Goal: Task Accomplishment & Management: Manage account settings

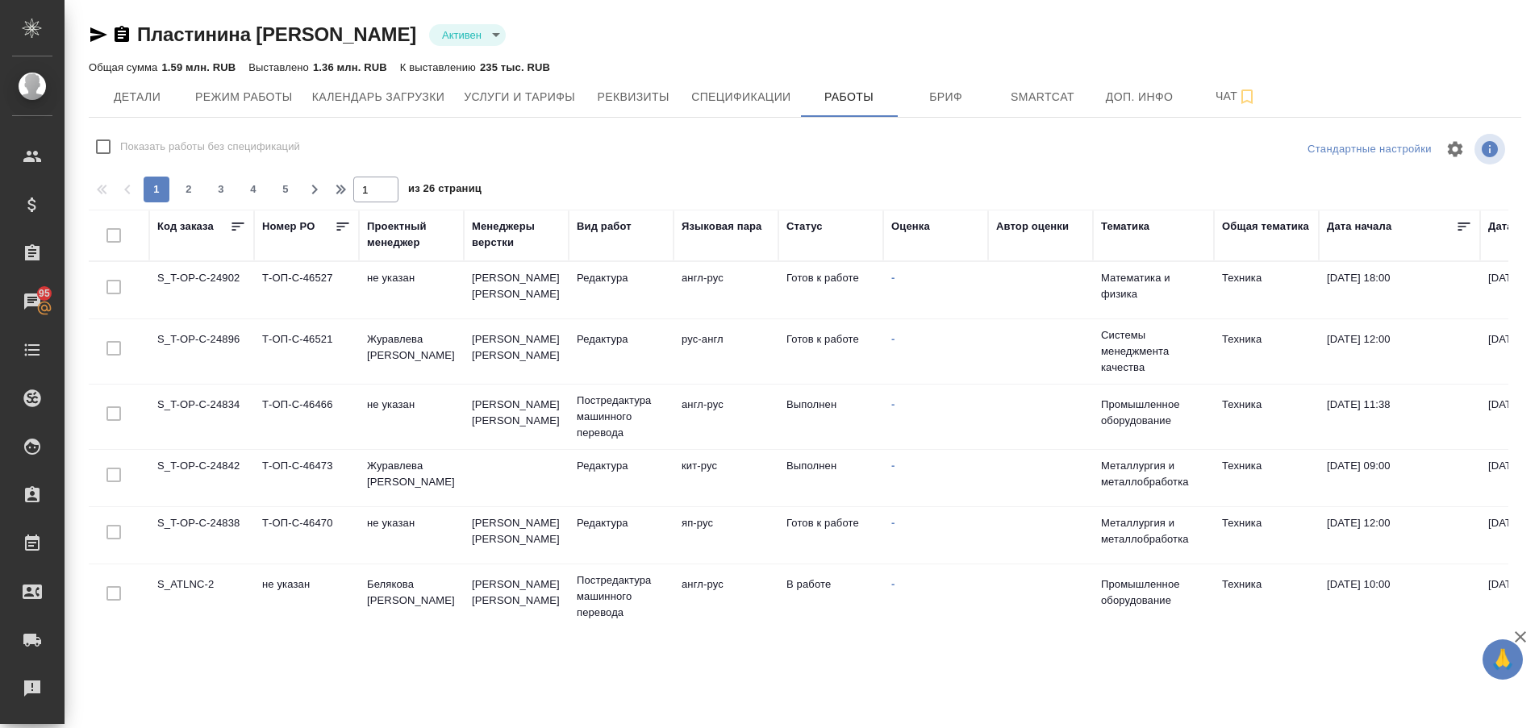
click at [221, 524] on td "S_T-OP-C-24838" at bounding box center [201, 535] width 105 height 56
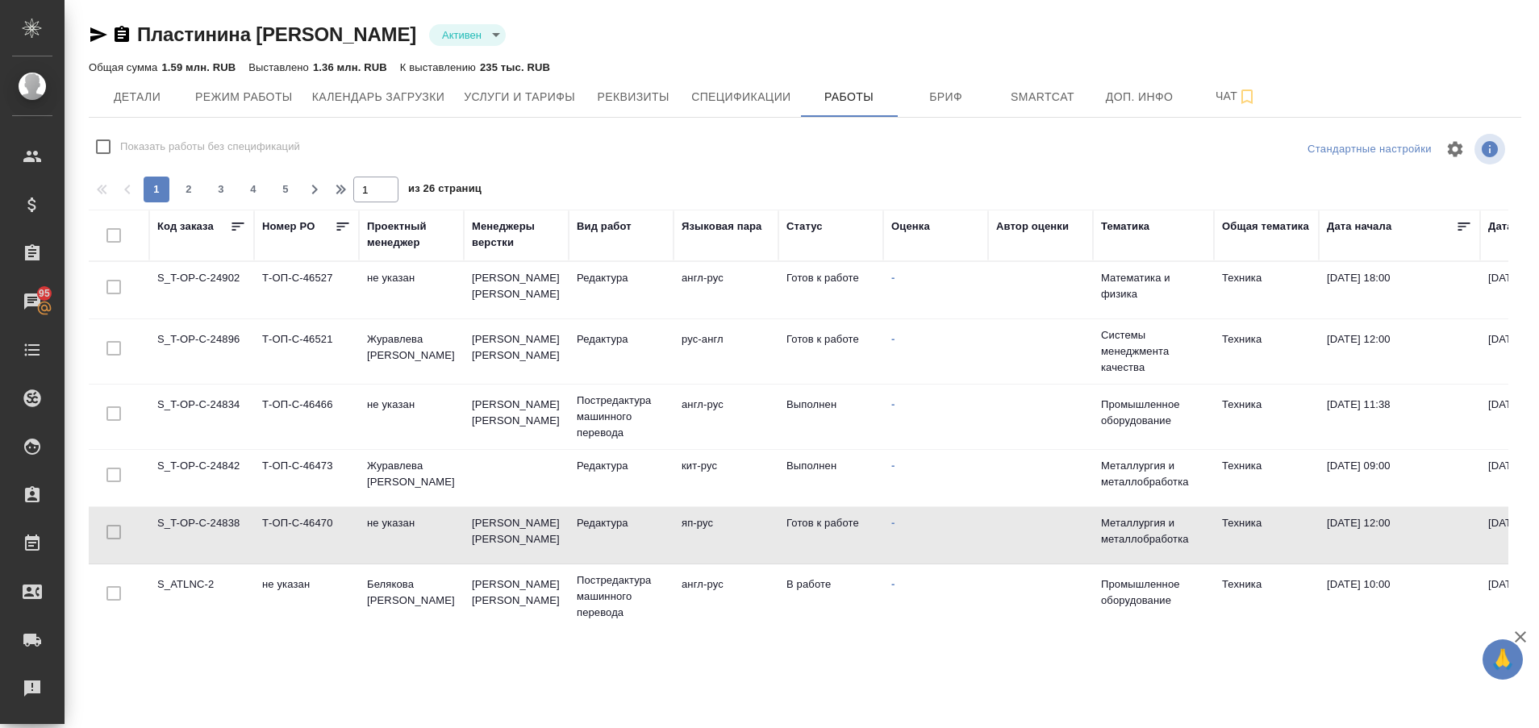
click at [221, 524] on td "S_T-OP-C-24838" at bounding box center [201, 535] width 105 height 56
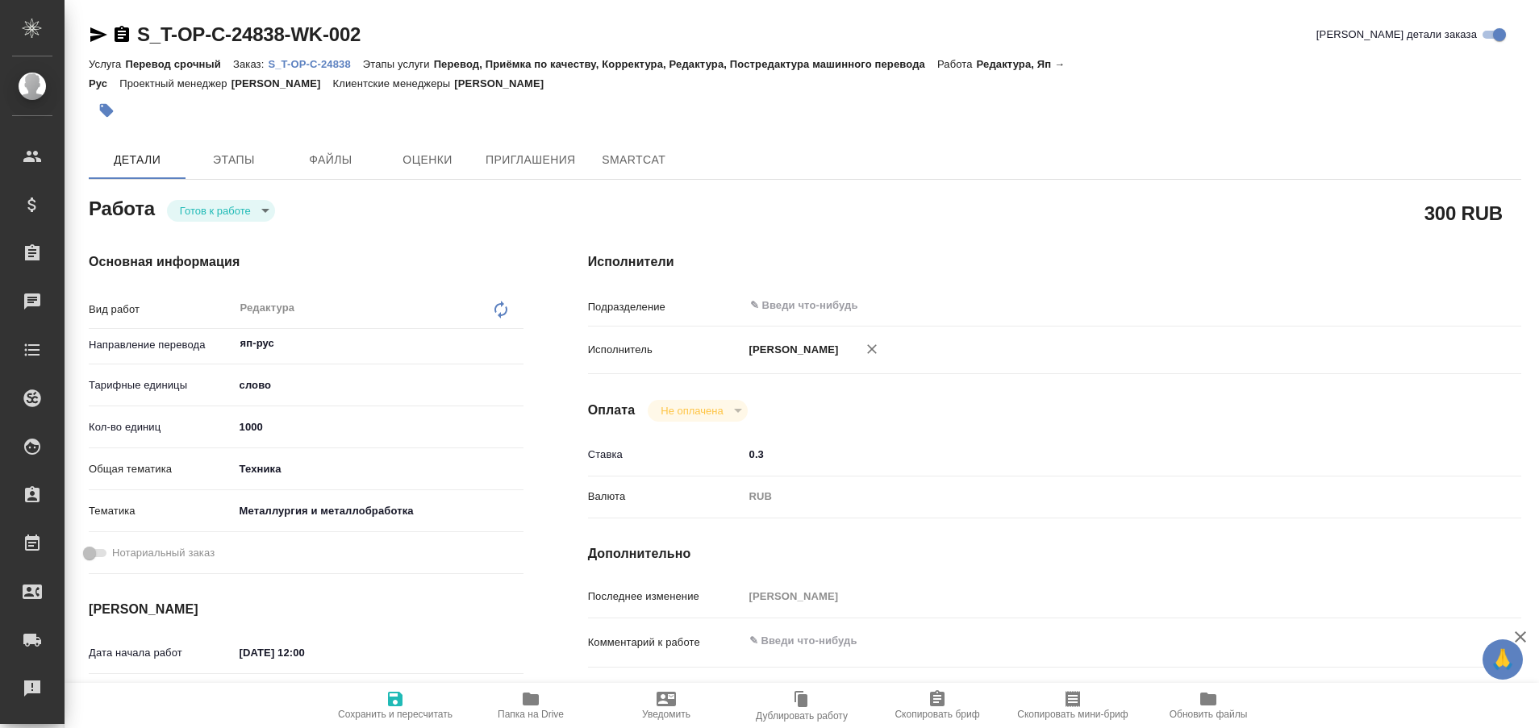
type textarea "x"
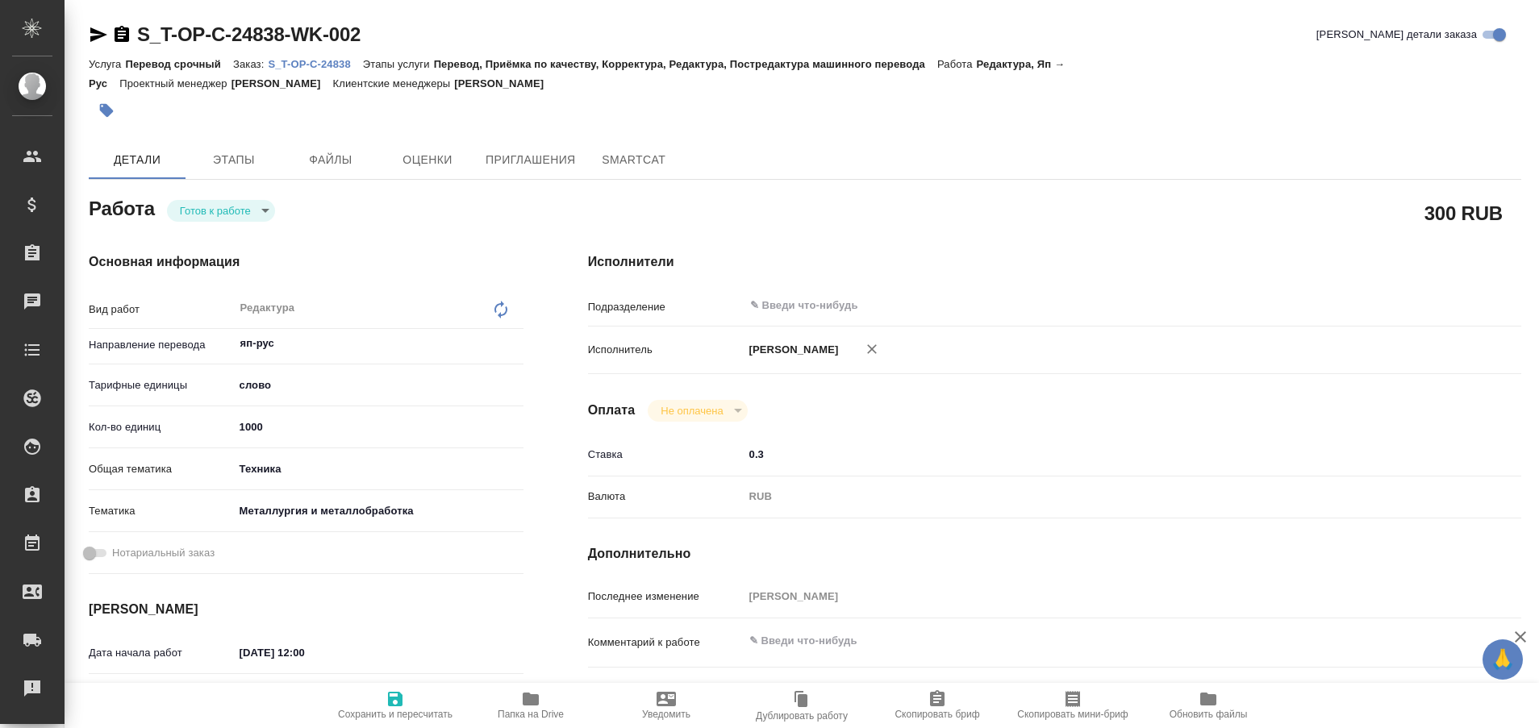
type textarea "x"
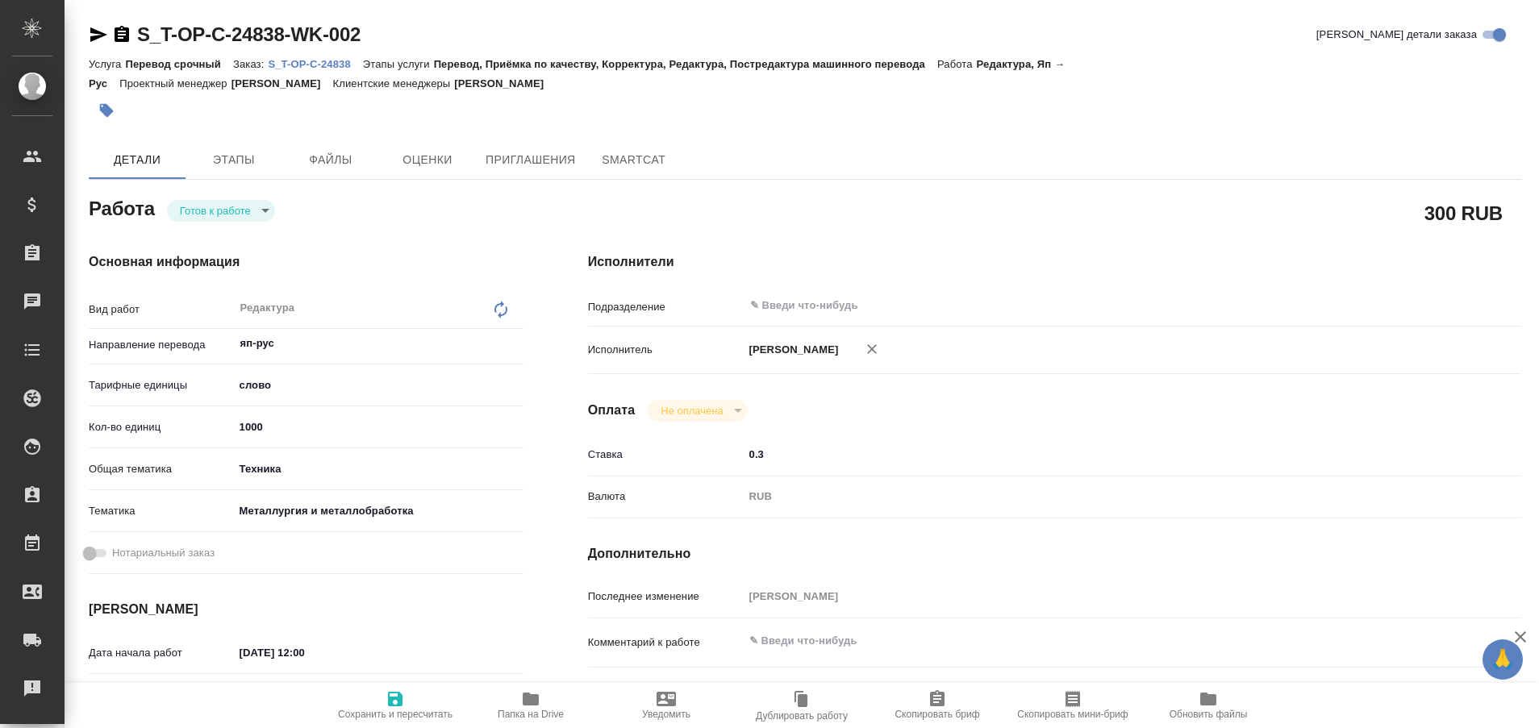
type textarea "x"
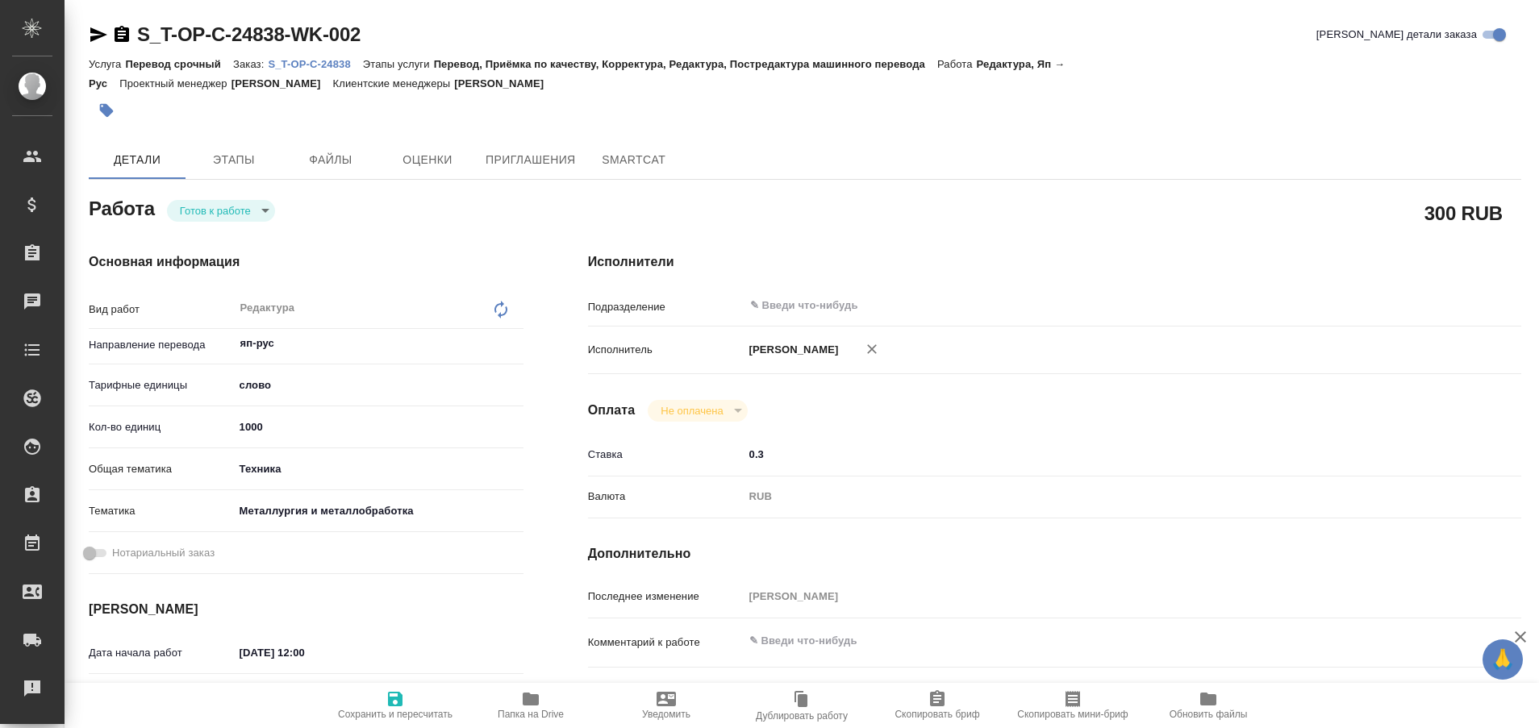
type textarea "x"
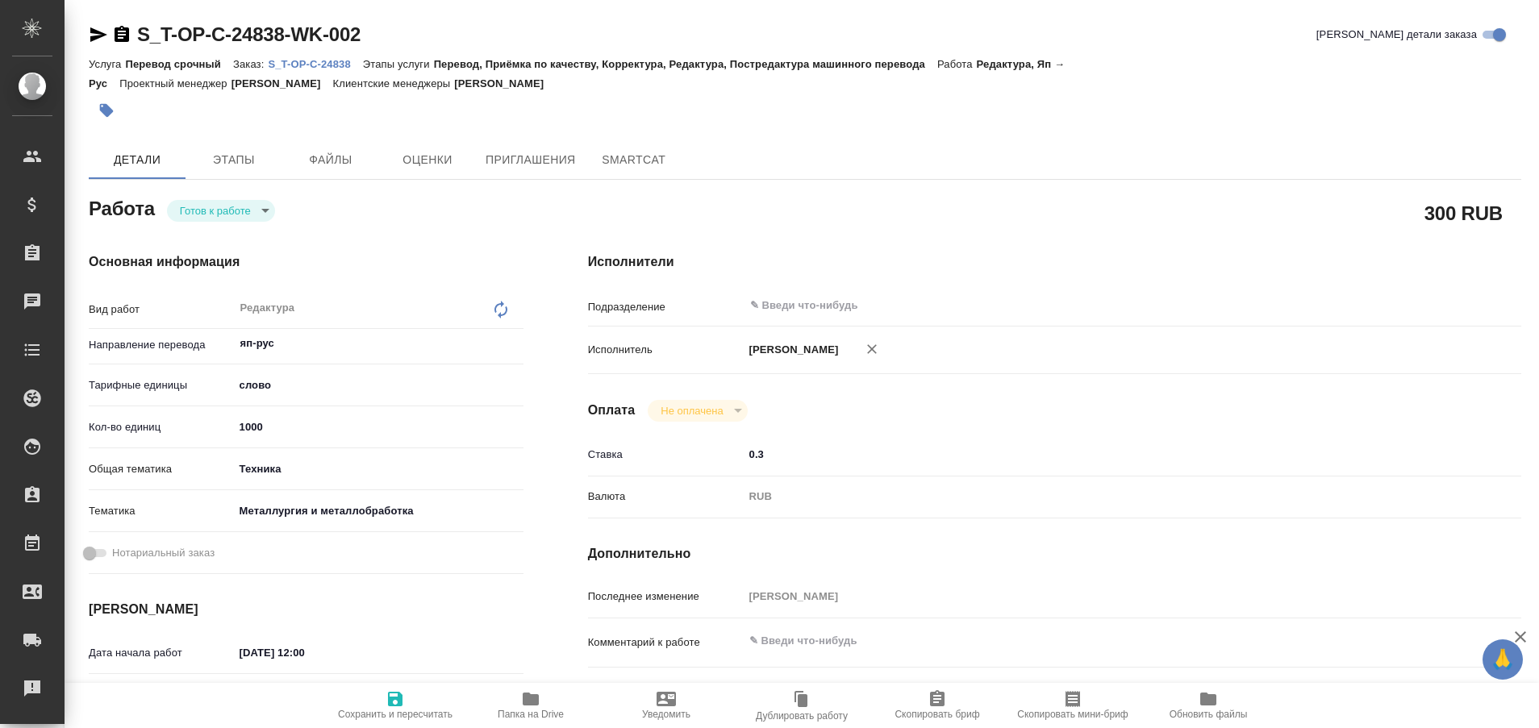
type textarea "x"
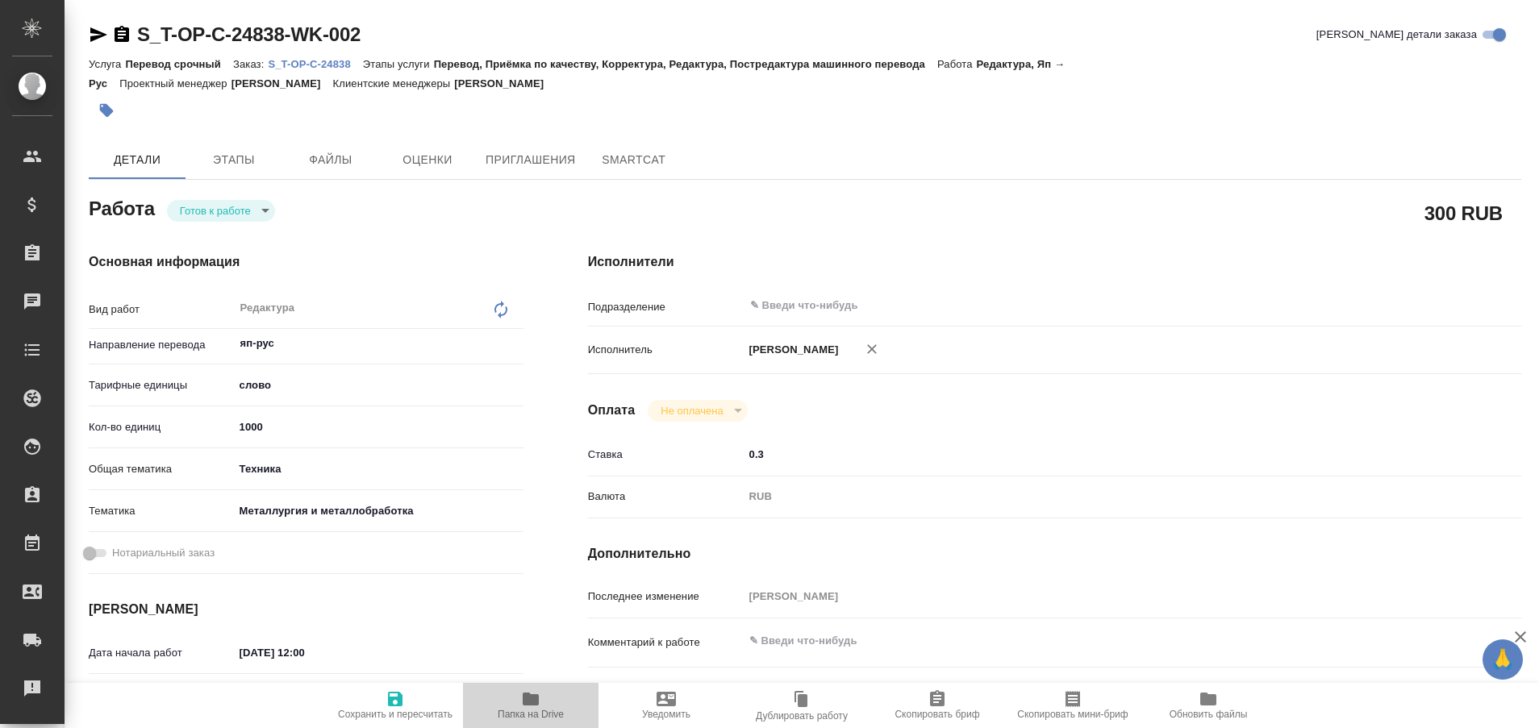
click at [536, 707] on icon "button" at bounding box center [530, 699] width 19 height 19
click at [540, 694] on icon "button" at bounding box center [530, 699] width 19 height 19
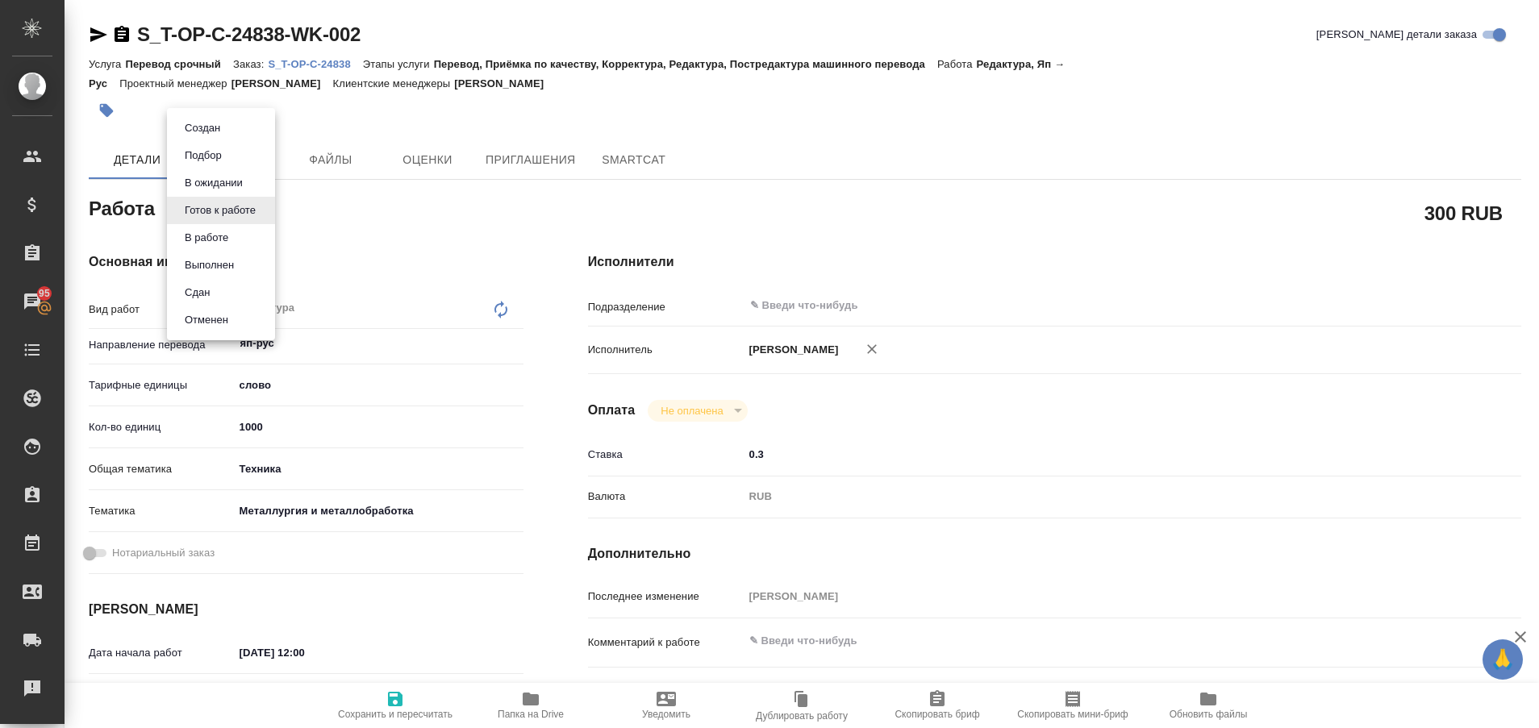
click at [265, 211] on body "🙏 .cls-1 fill:#fff; AWATERA Plastinina Anastasia Клиенты Спецификации Заказы 95…" at bounding box center [769, 364] width 1539 height 728
click at [236, 265] on button "Выполнен" at bounding box center [209, 266] width 59 height 18
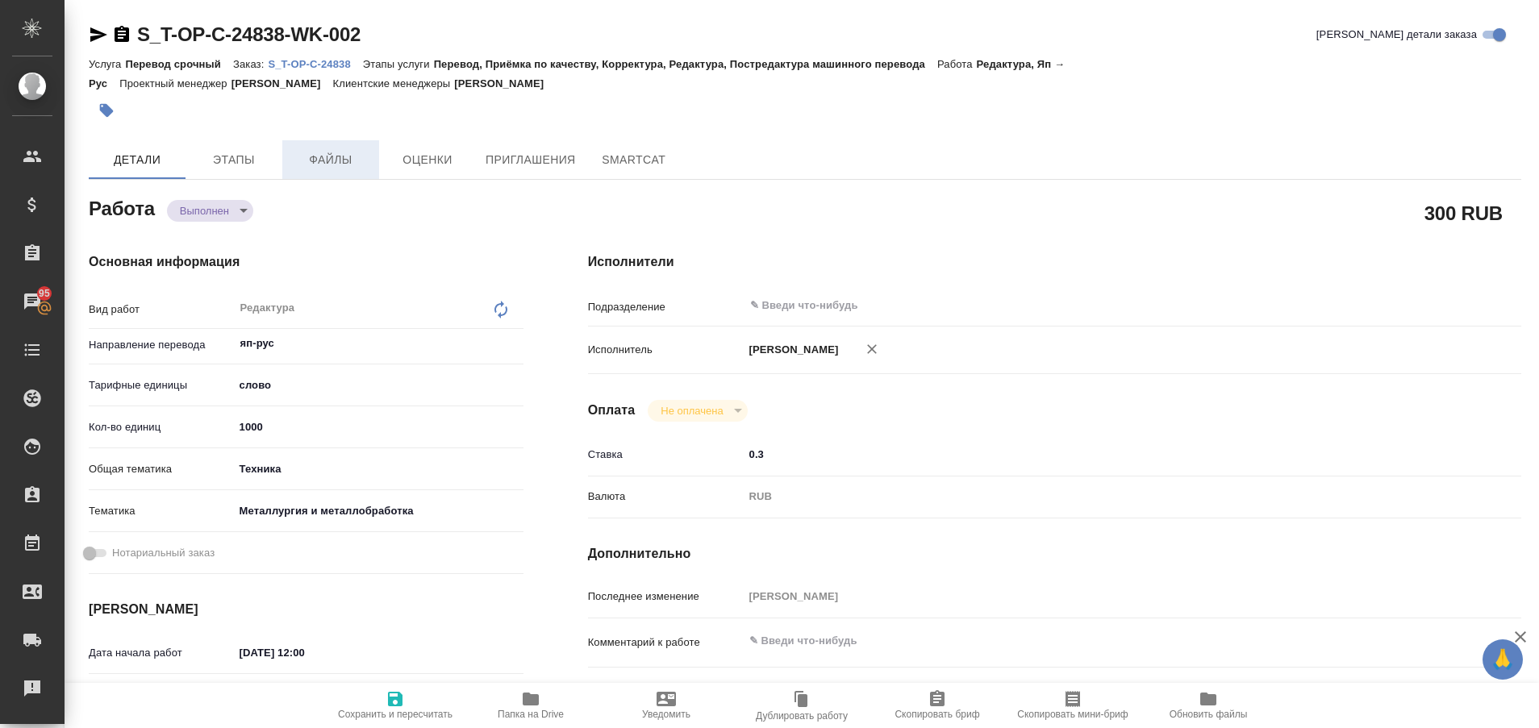
type textarea "x"
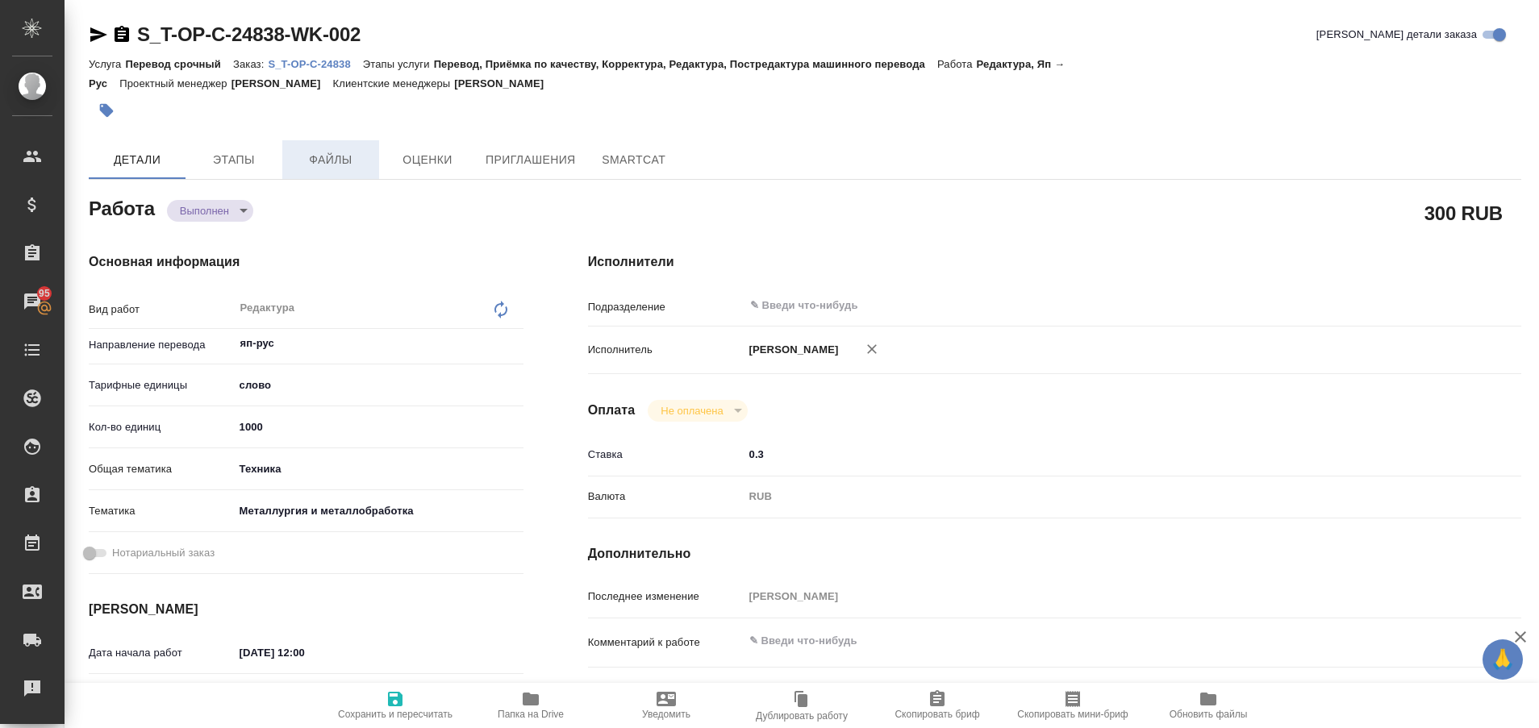
type textarea "x"
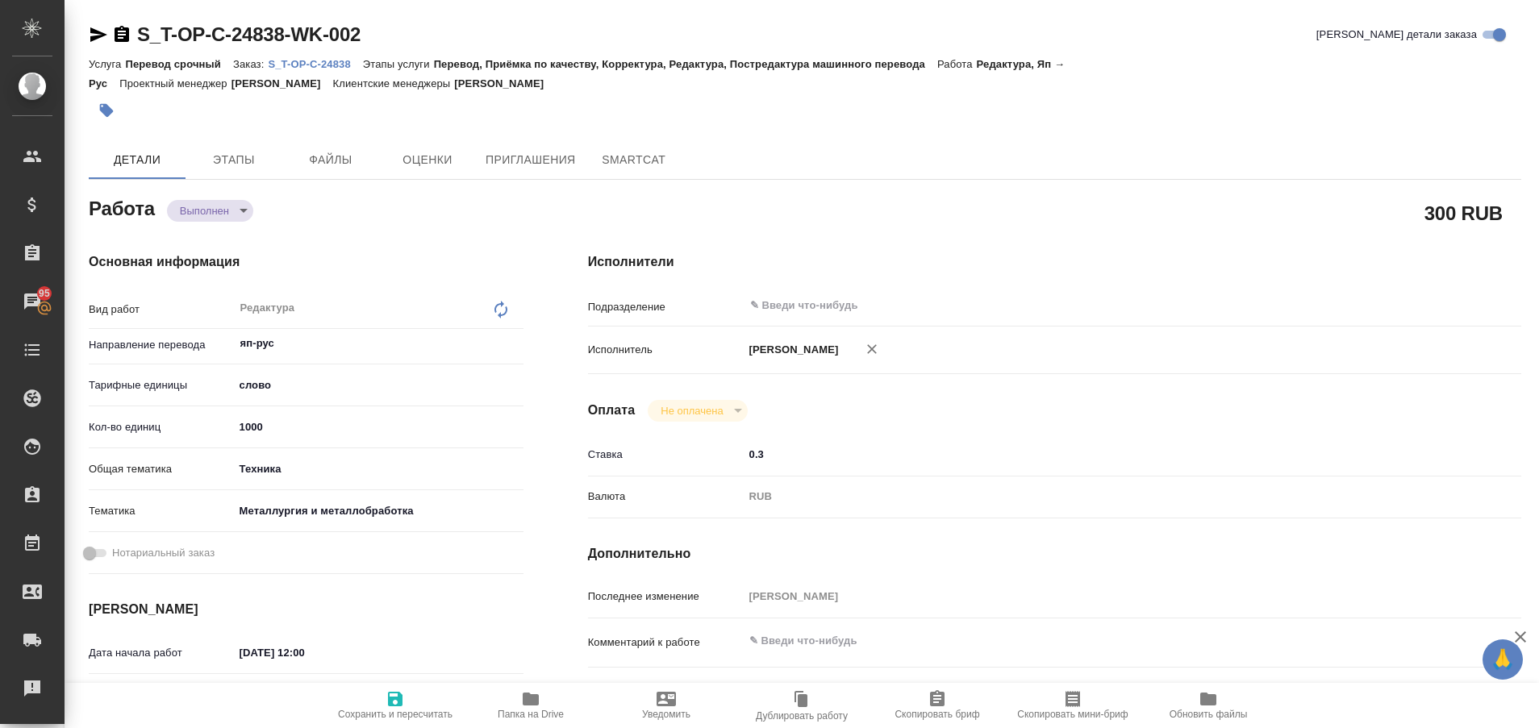
type textarea "x"
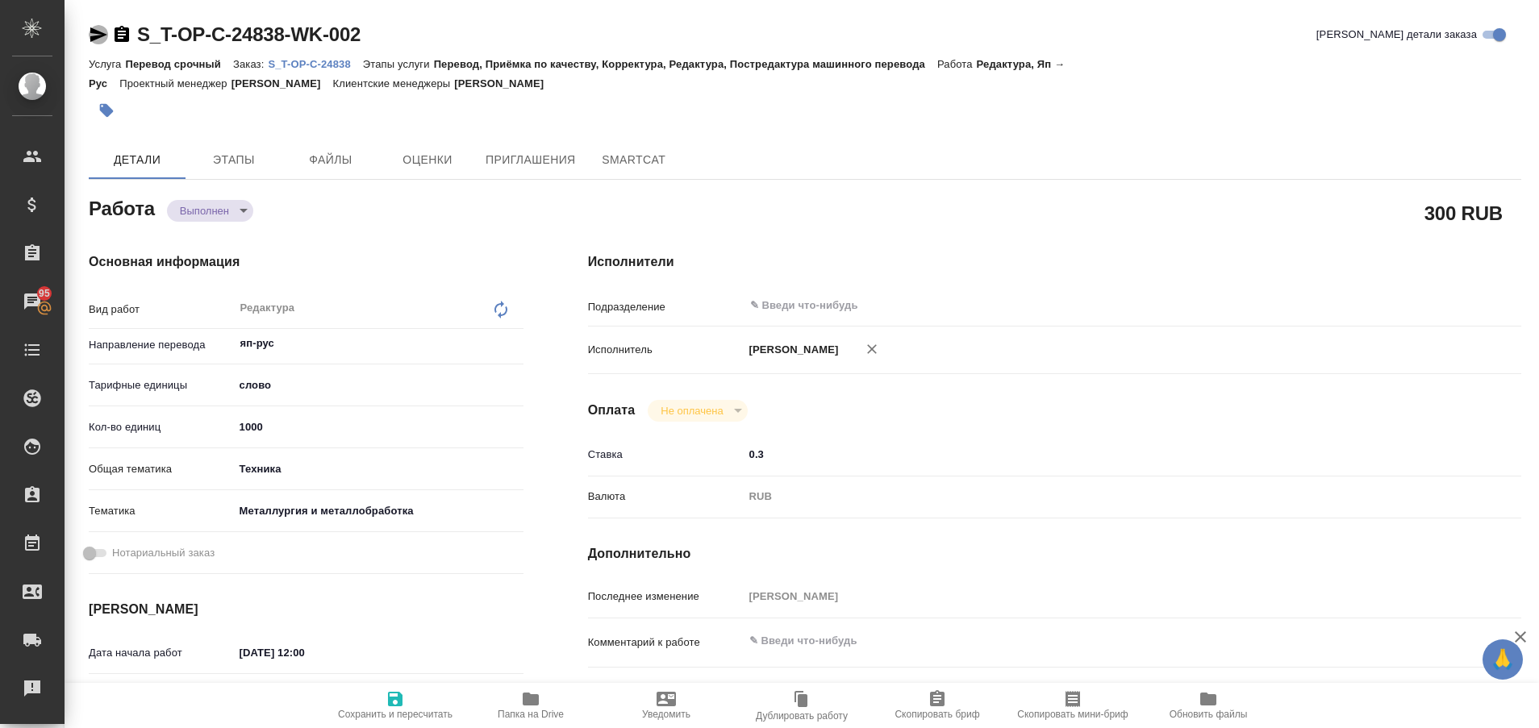
click at [91, 38] on icon "button" at bounding box center [98, 34] width 17 height 15
